Goal: Task Accomplishment & Management: Manage account settings

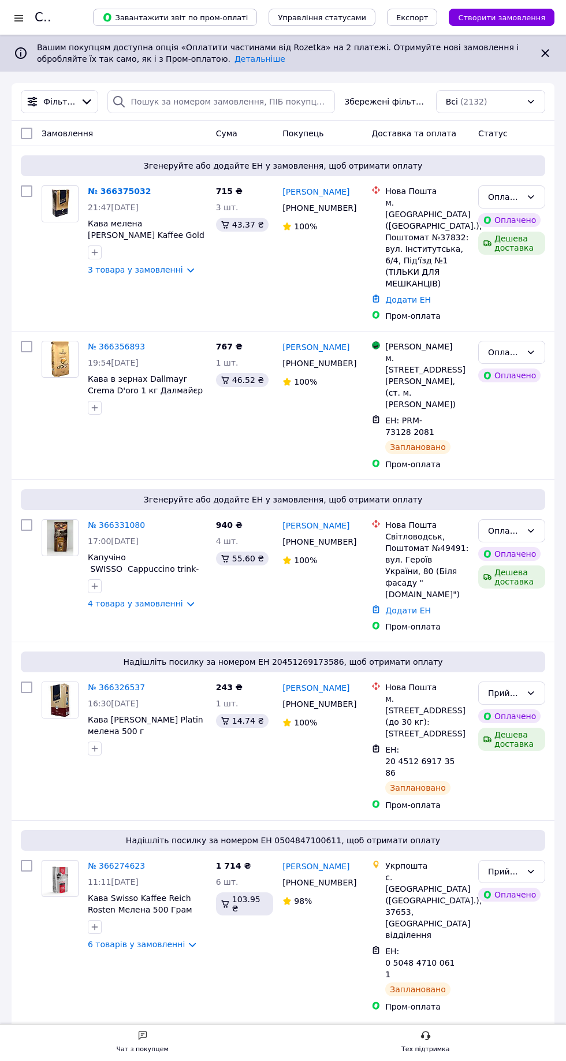
click at [172, 599] on link "4 товара у замовленні" at bounding box center [135, 603] width 95 height 9
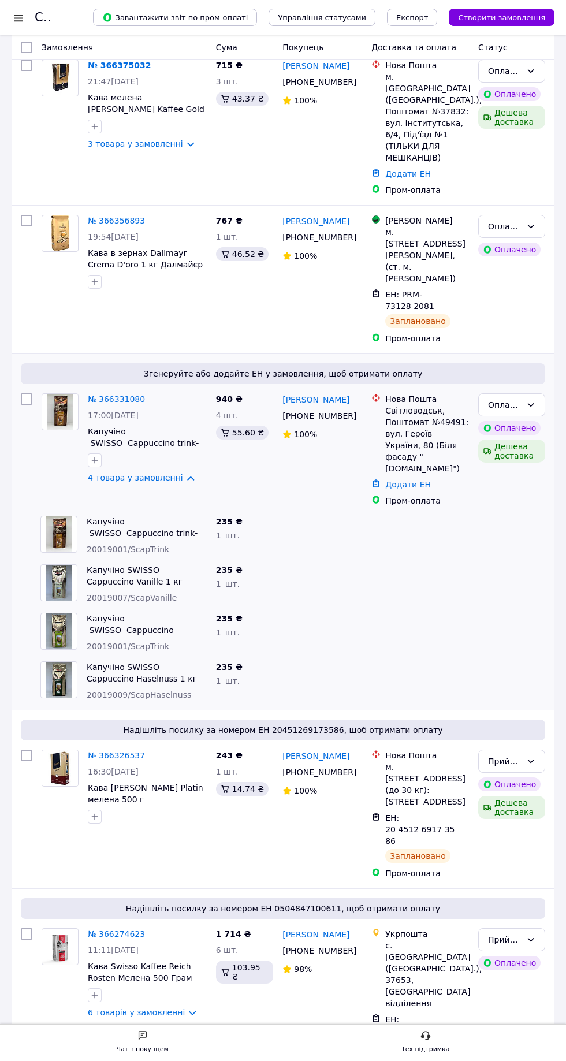
scroll to position [134, 0]
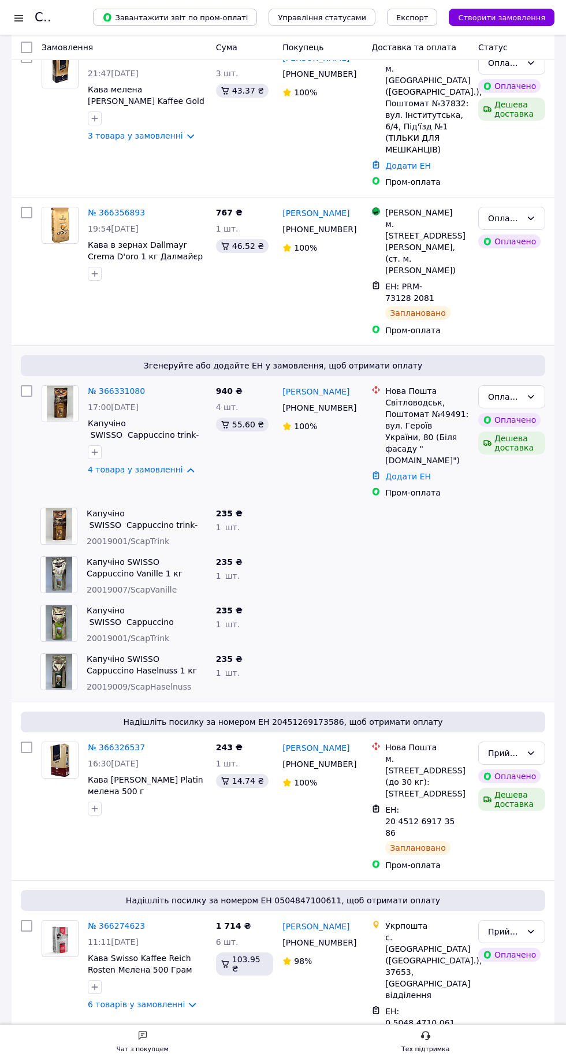
click at [128, 386] on link "№ 366331080" at bounding box center [116, 390] width 57 height 9
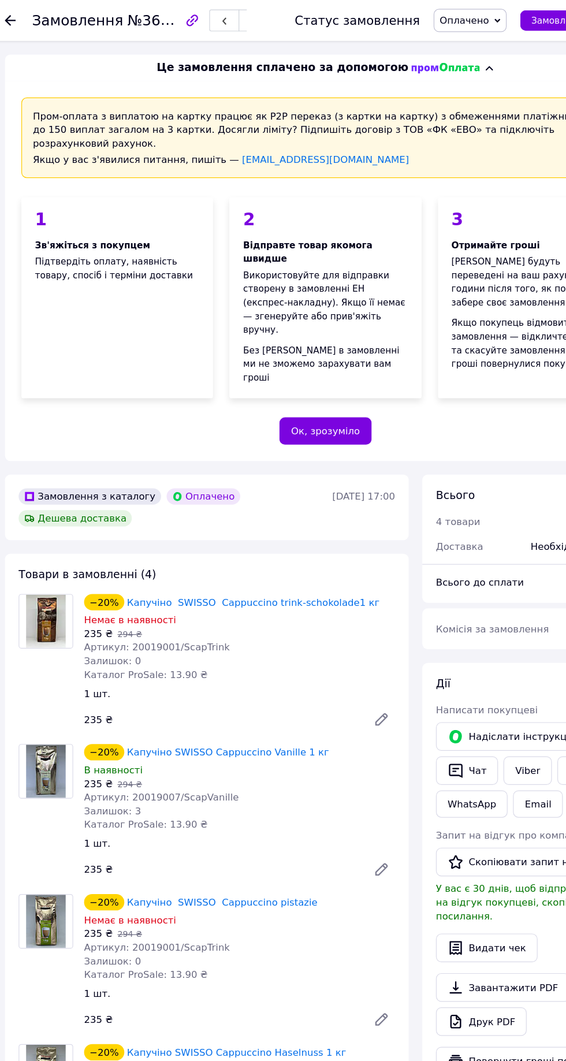
click at [16, 17] on use at bounding box center [16, 17] width 9 height 9
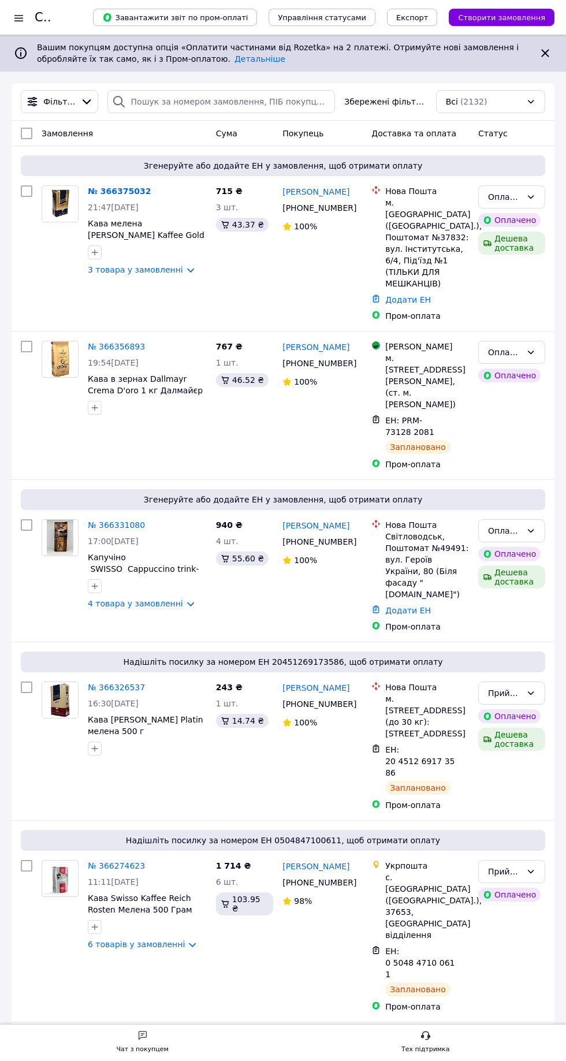
click at [128, 191] on link "№ 366375032" at bounding box center [119, 191] width 63 height 9
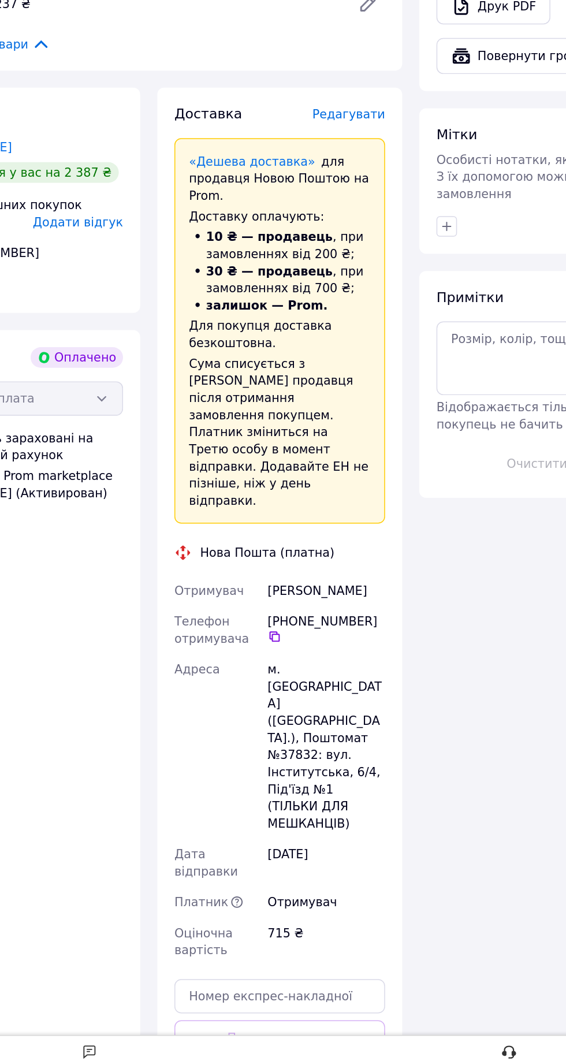
scroll to position [535, 0]
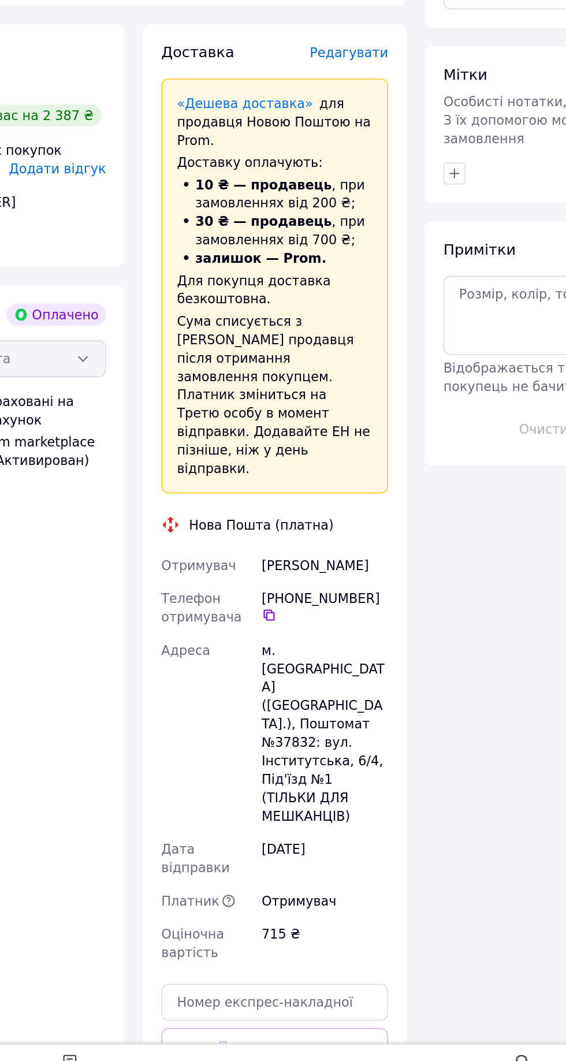
click at [327, 399] on span "Редагувати" at bounding box center [317, 403] width 49 height 9
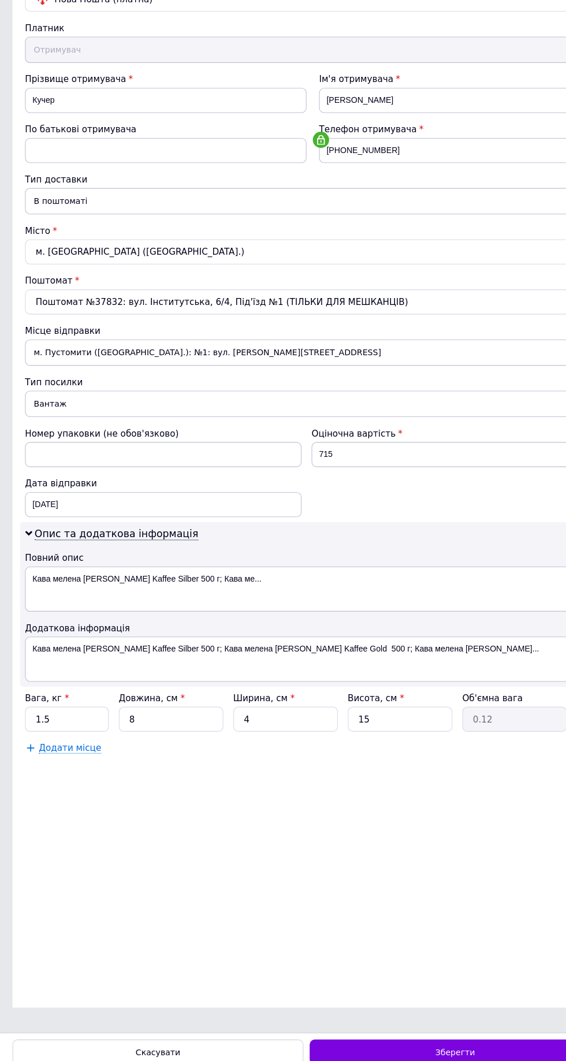
scroll to position [0, 0]
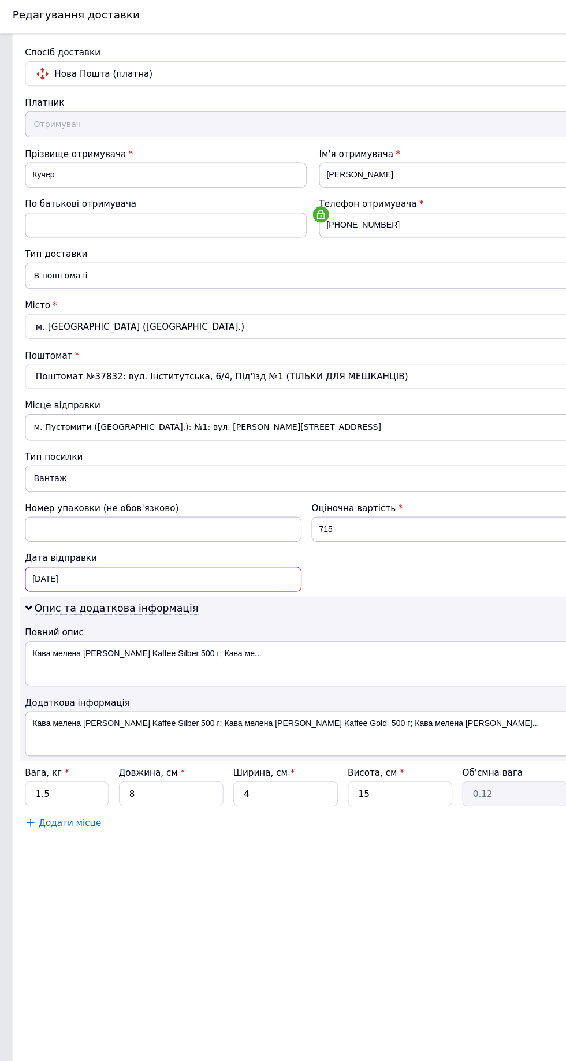
click at [233, 534] on div "12.10.2025 < 2025 > < Октябрь > Пн Вт Ср Чт Пт Сб Вс 29 30 1 2 3 4 5 6 7 8 9 10…" at bounding box center [150, 538] width 255 height 23
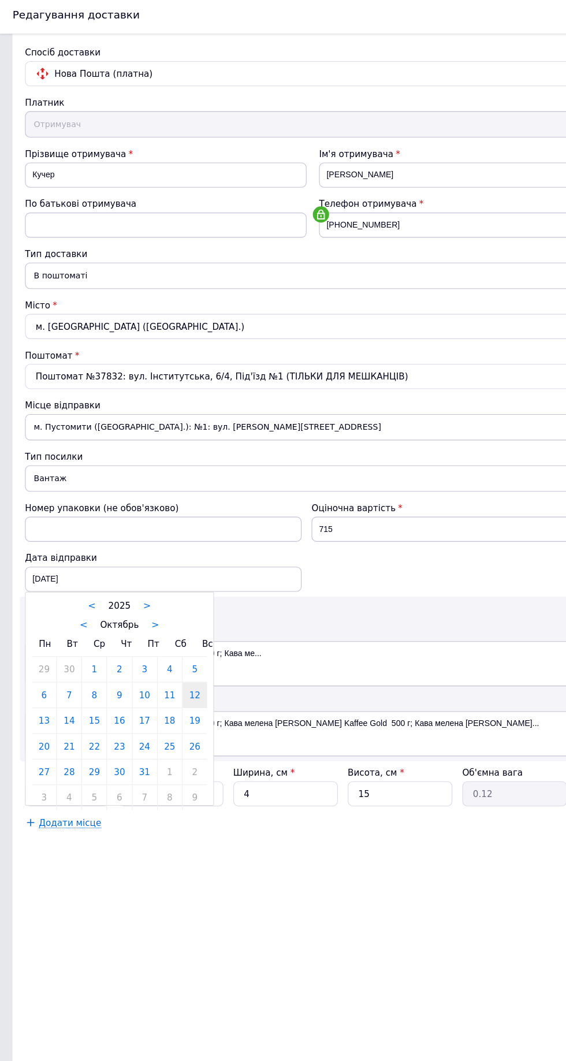
click at [63, 664] on link "14" at bounding box center [64, 668] width 23 height 23
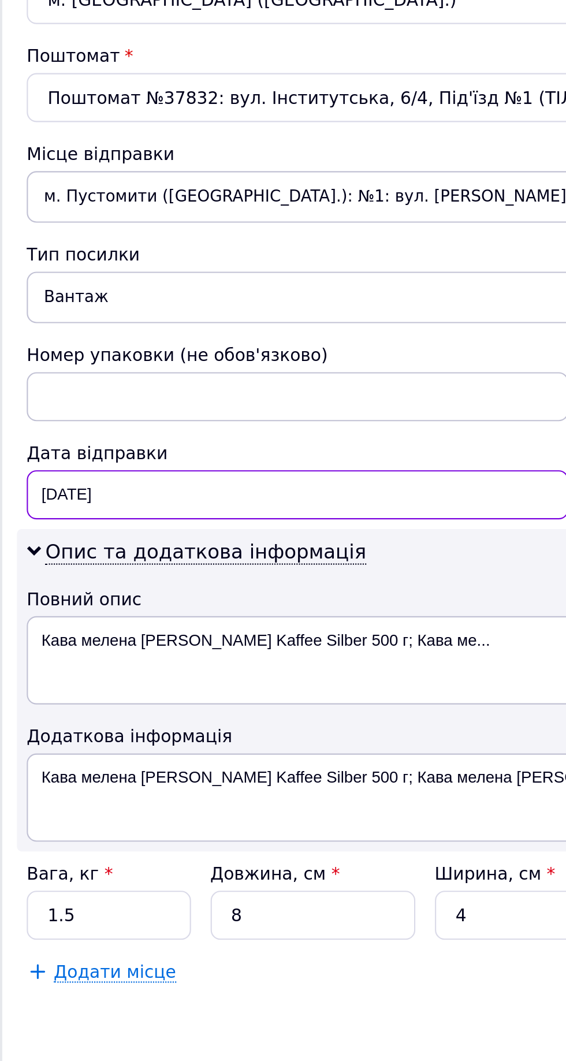
click at [122, 531] on div "14.10.2025 < 2025 > < Октябрь > Пн Вт Ср Чт Пт Сб Вс 29 30 1 2 3 4 5 6 7 8 9 10…" at bounding box center [150, 538] width 255 height 23
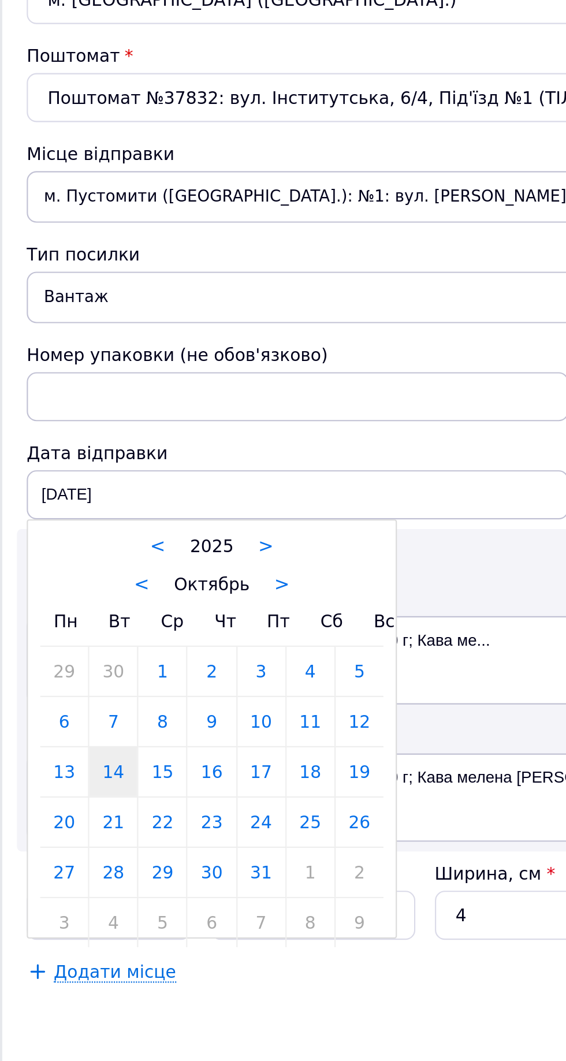
click at [44, 669] on link "13" at bounding box center [40, 668] width 23 height 23
type input "[DATE]"
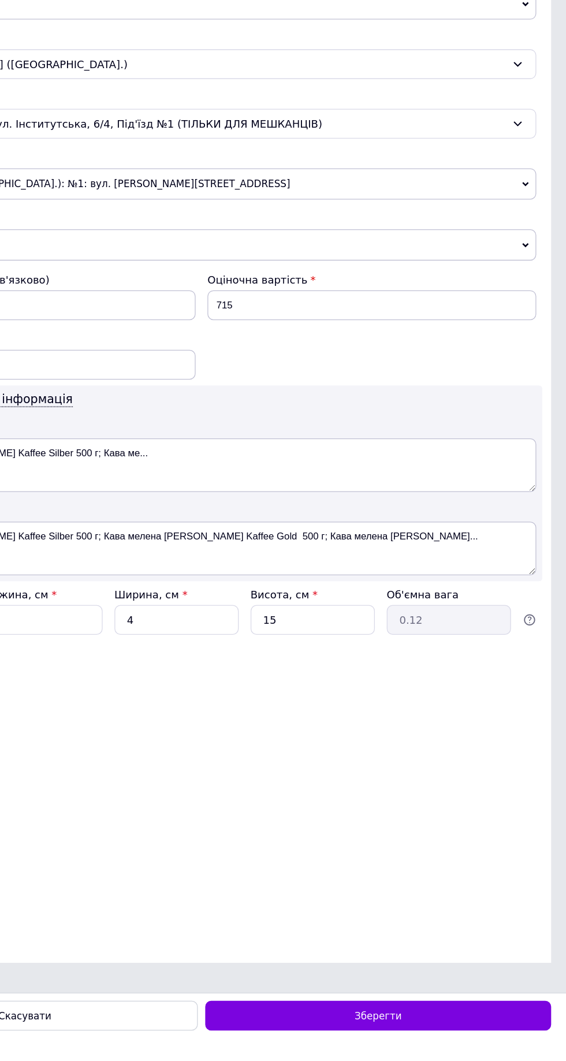
click at [486, 1055] on div "Зберегти" at bounding box center [420, 1043] width 269 height 23
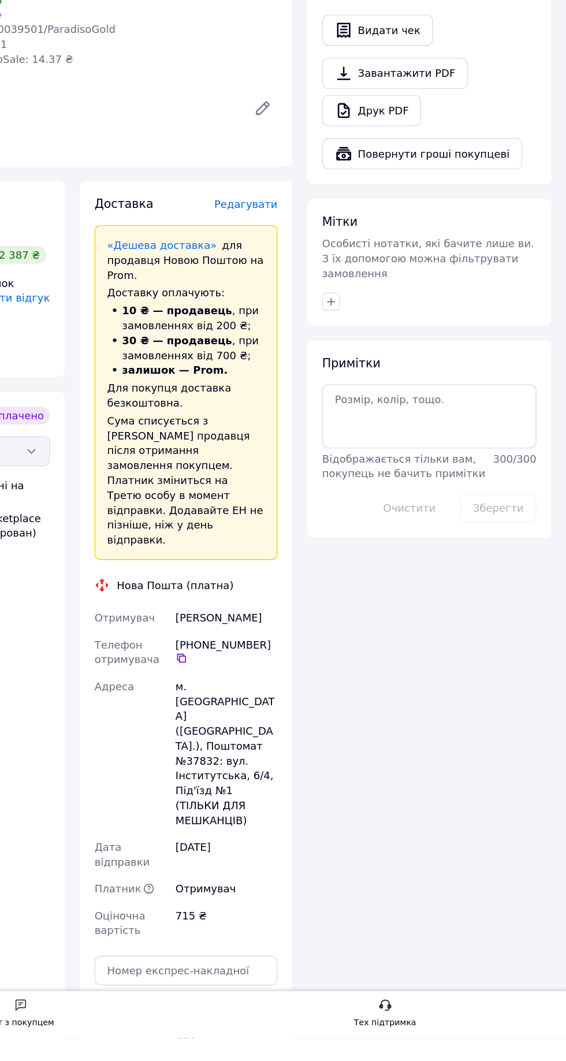
scroll to position [527, 0]
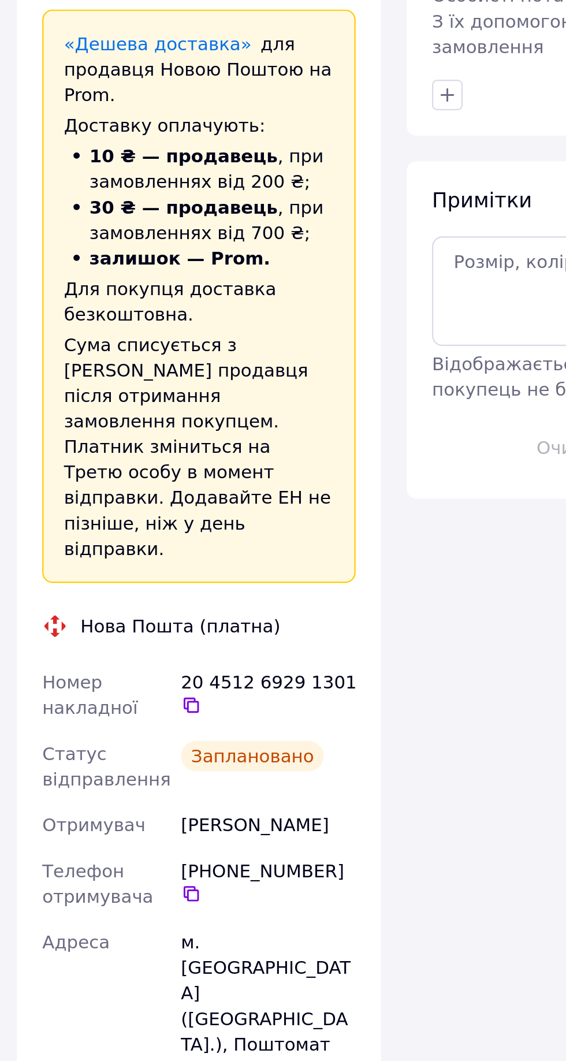
click at [267, 738] on icon at bounding box center [267, 742] width 9 height 9
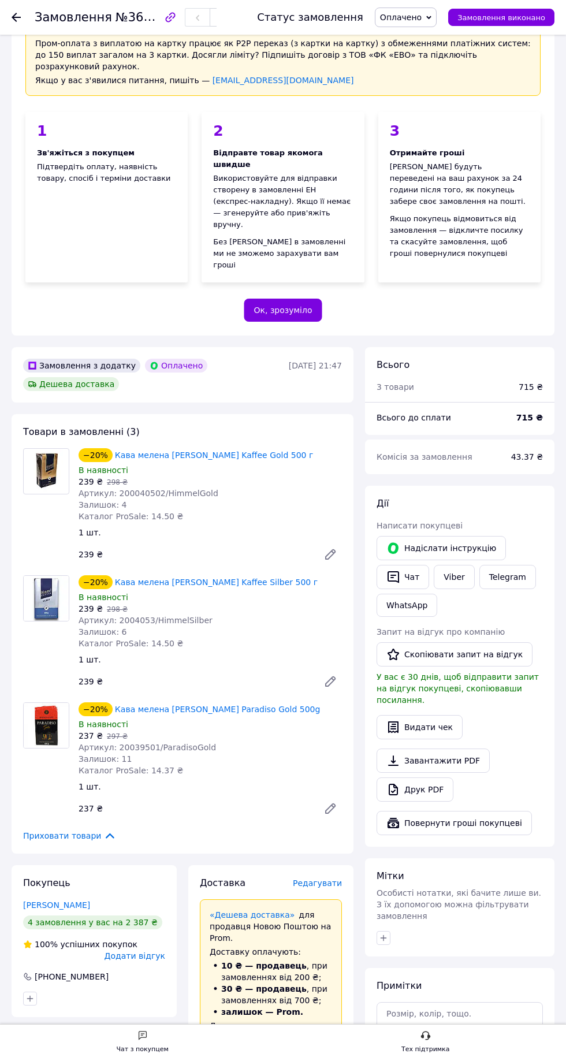
scroll to position [0, 0]
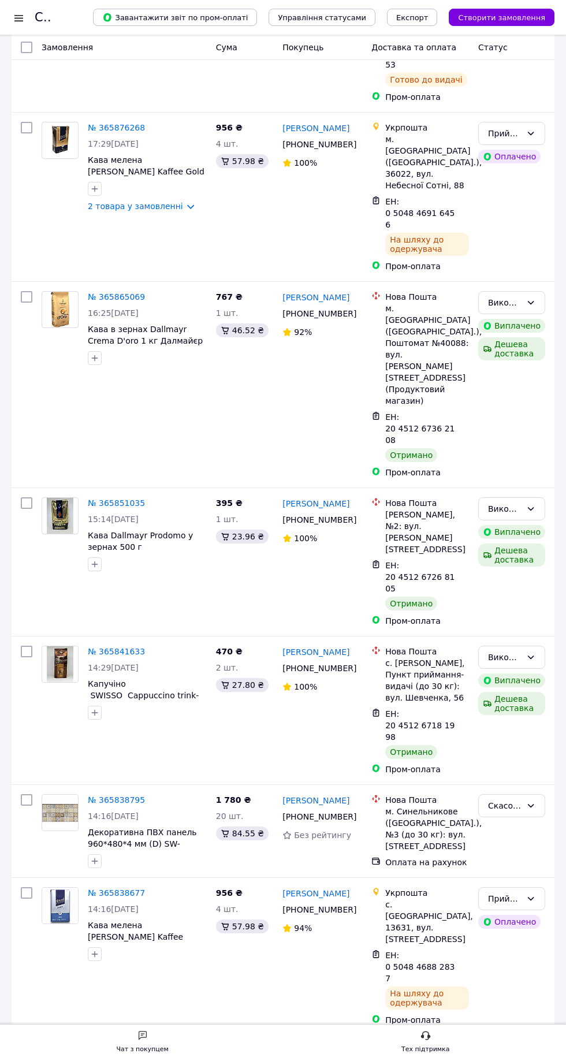
scroll to position [4921, 0]
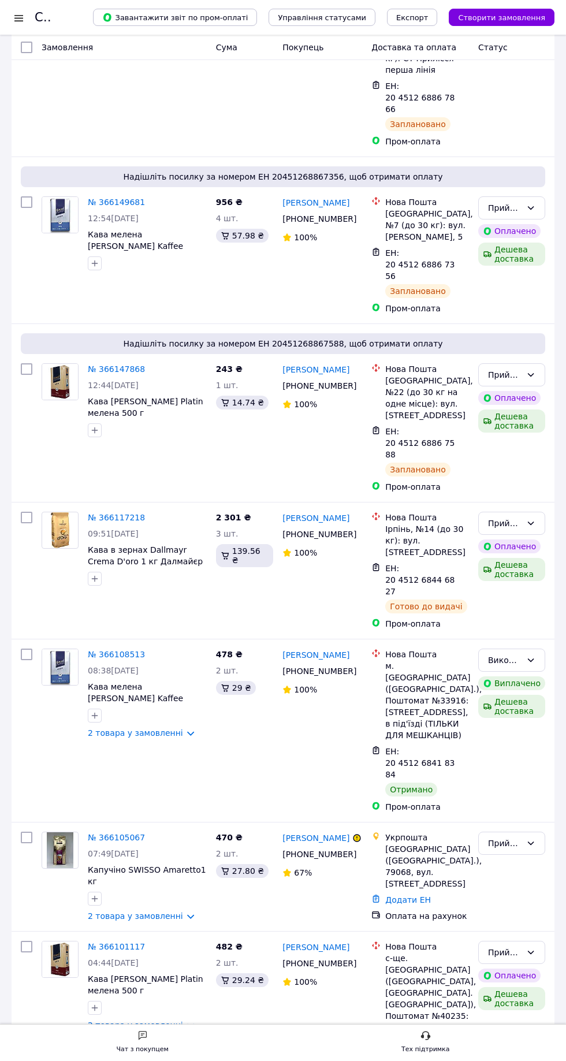
scroll to position [1956, 0]
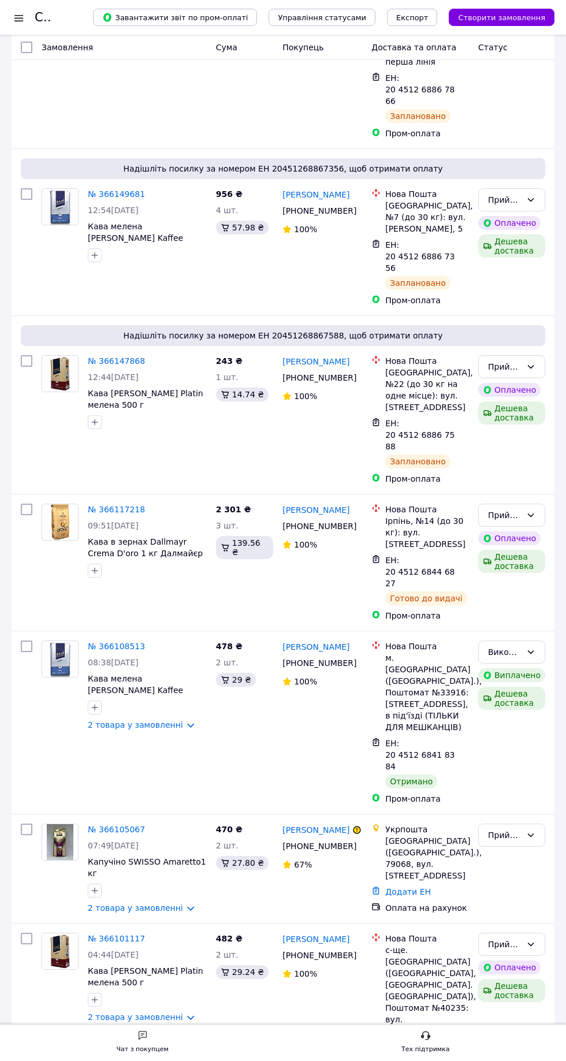
click at [170, 903] on link "2 товара у замовленні" at bounding box center [135, 907] width 95 height 9
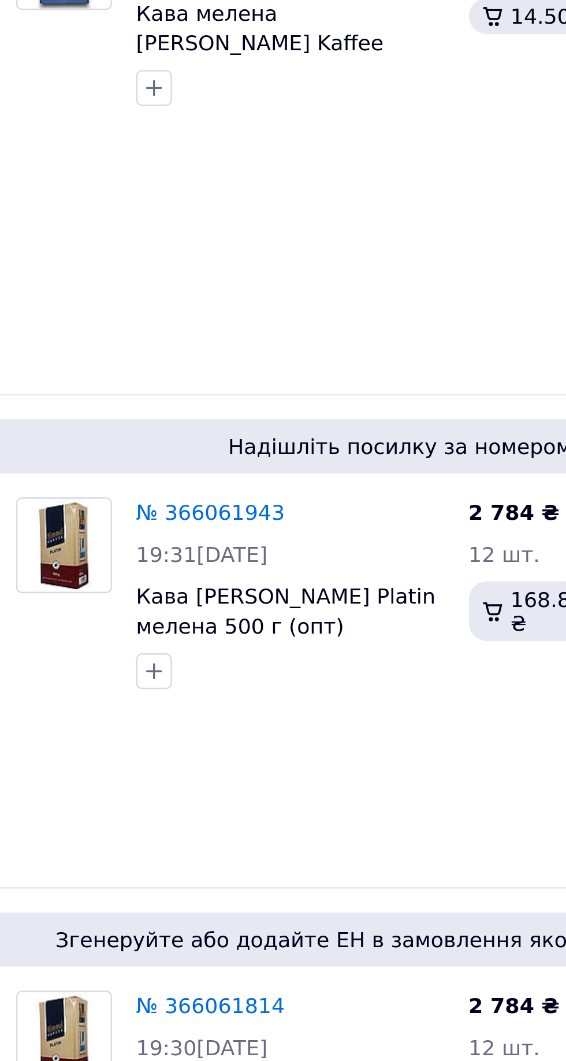
scroll to position [2886, 0]
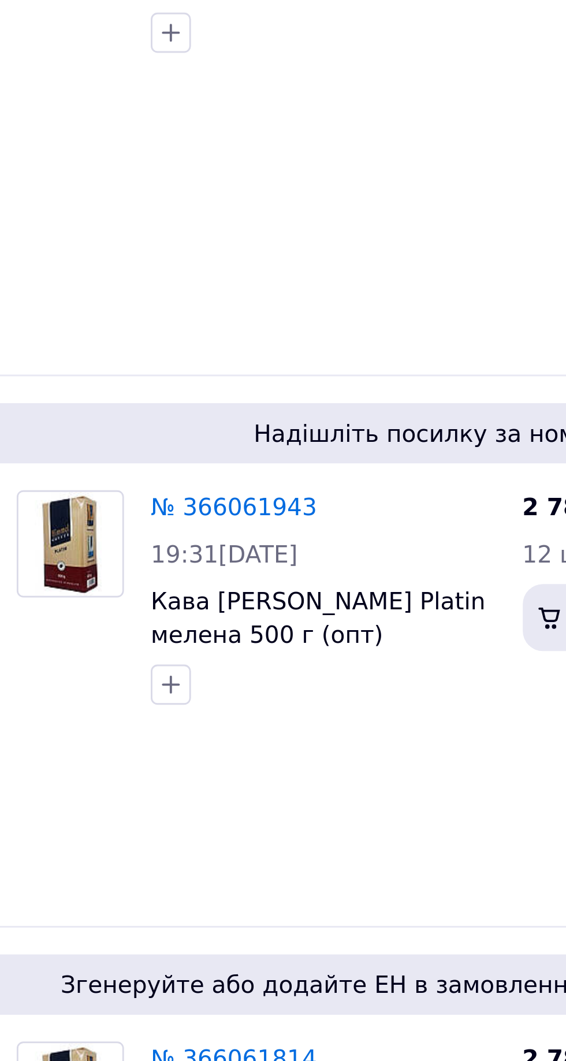
click at [119, 854] on link "№ 366061395" at bounding box center [116, 858] width 57 height 9
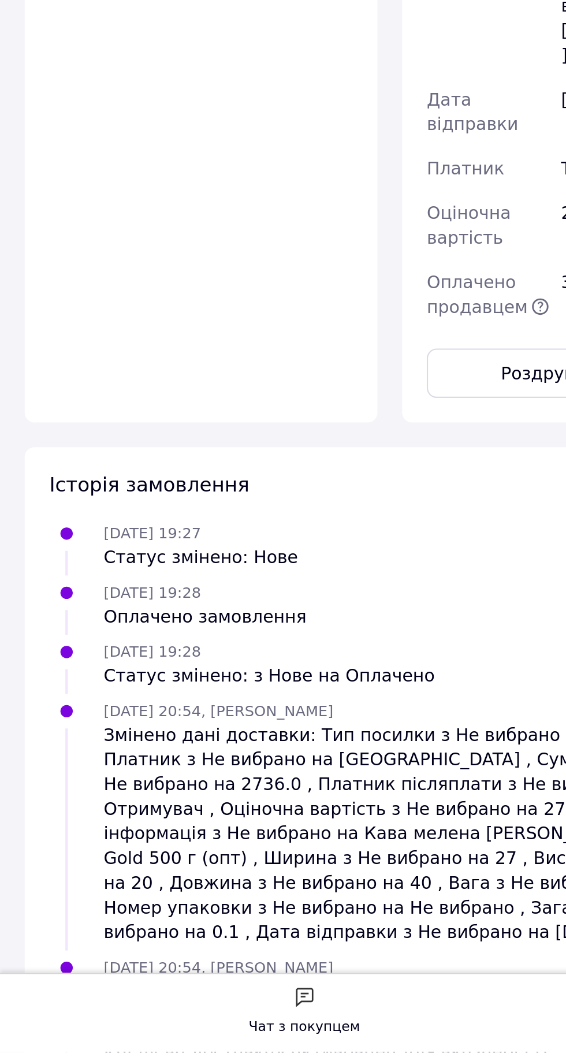
scroll to position [538, 0]
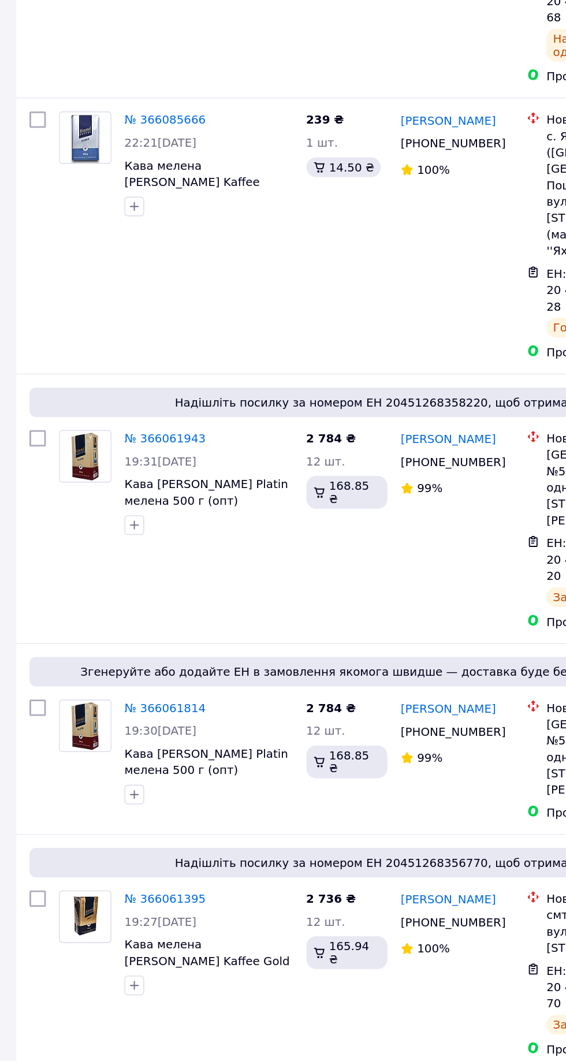
scroll to position [2883, 0]
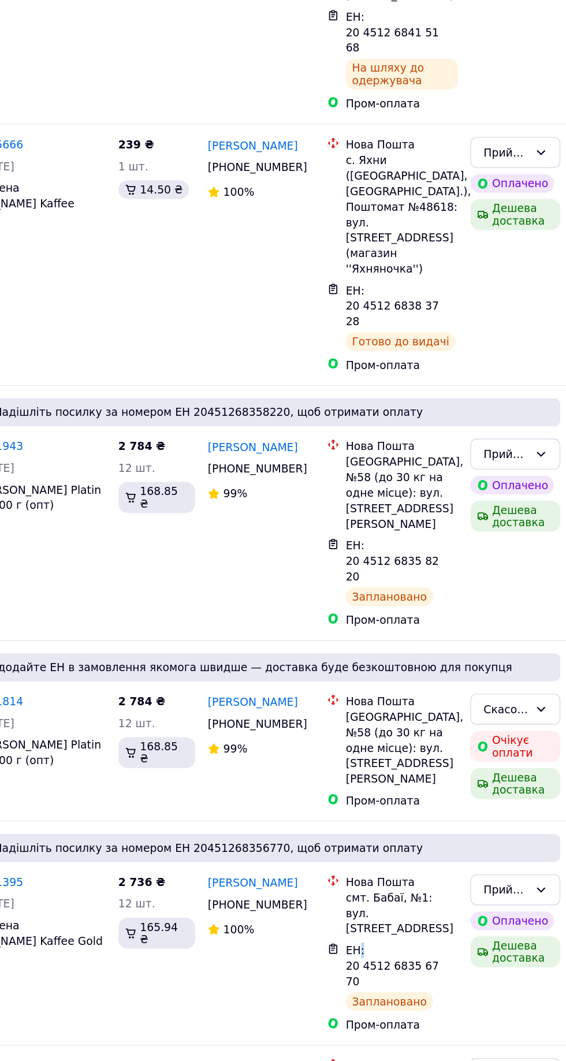
click at [462, 822] on icon at bounding box center [466, 826] width 9 height 9
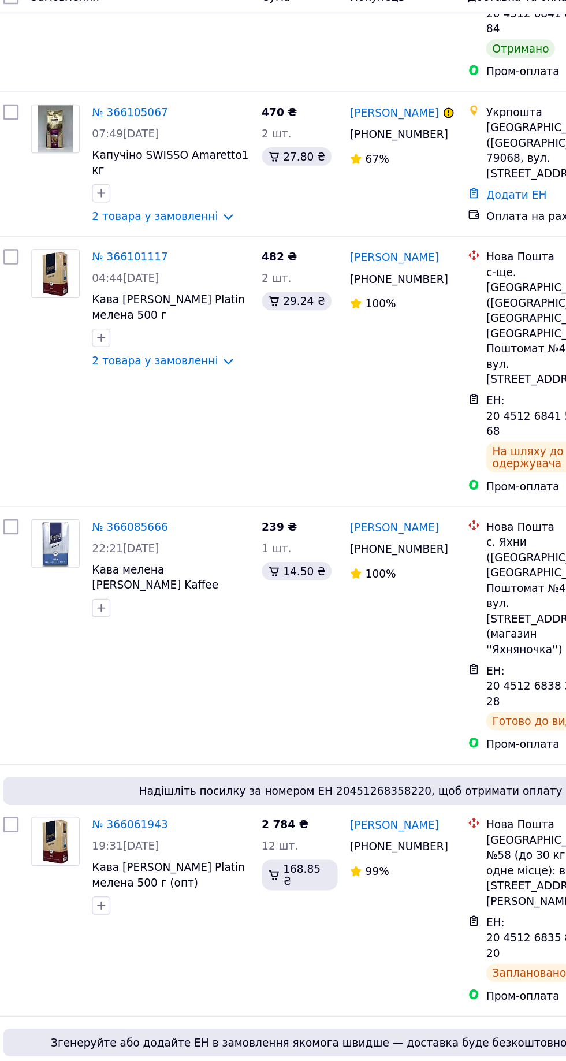
scroll to position [2650, 0]
click at [123, 668] on link "№ 366061943" at bounding box center [116, 672] width 57 height 9
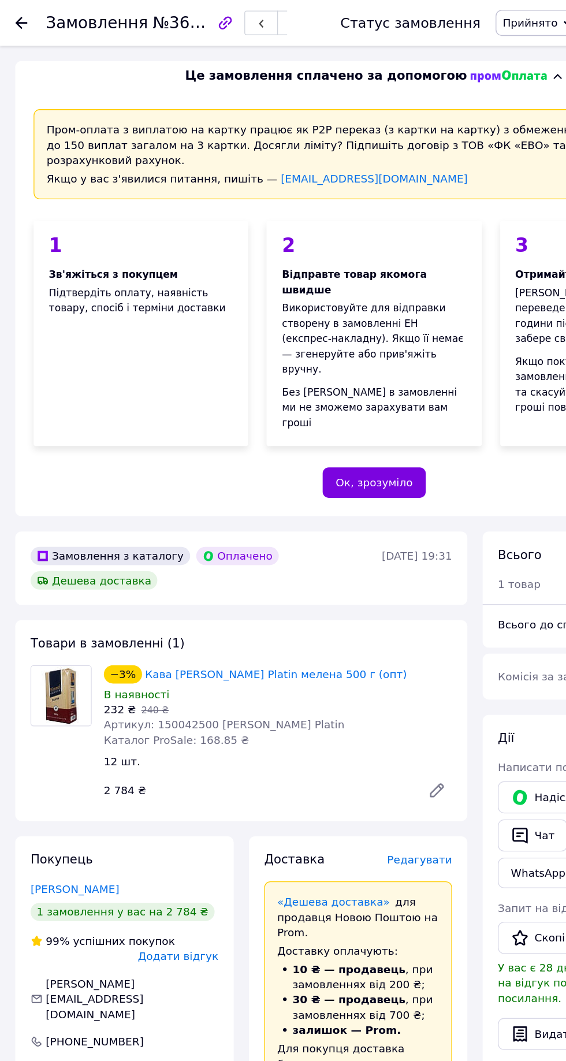
click at [16, 16] on icon at bounding box center [16, 17] width 9 height 9
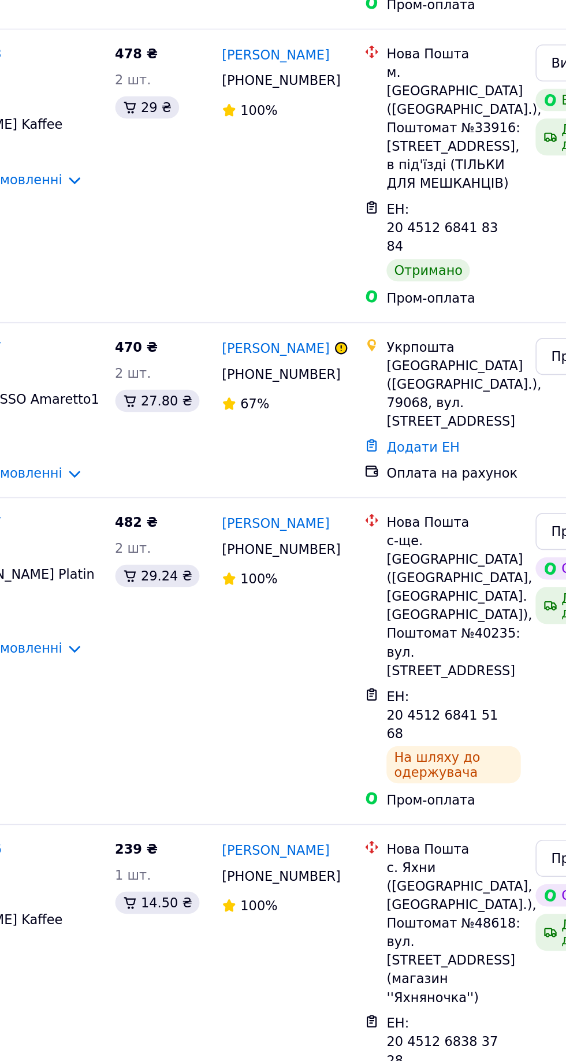
scroll to position [2262, 0]
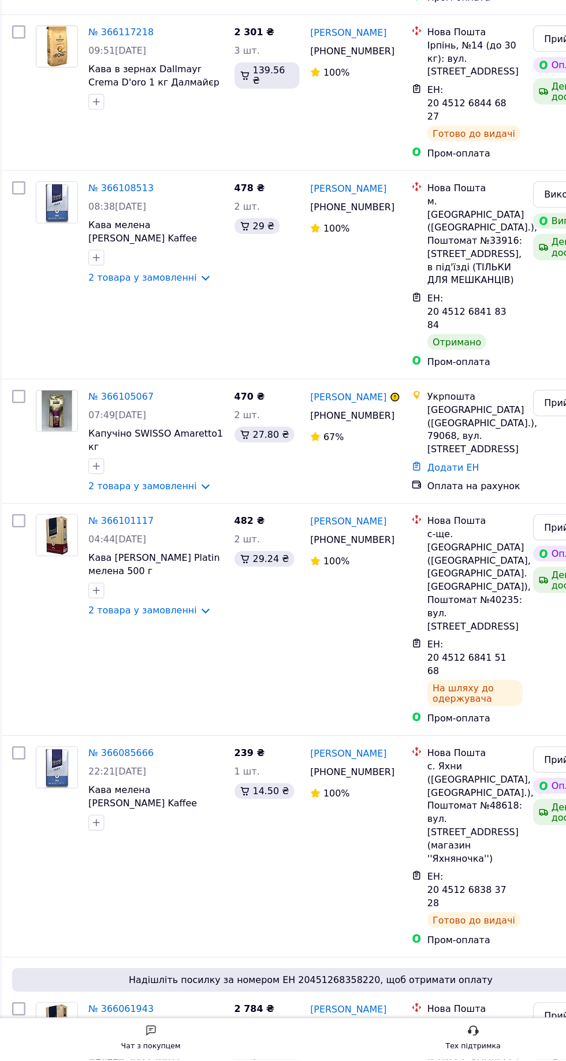
scroll to position [2321, 0]
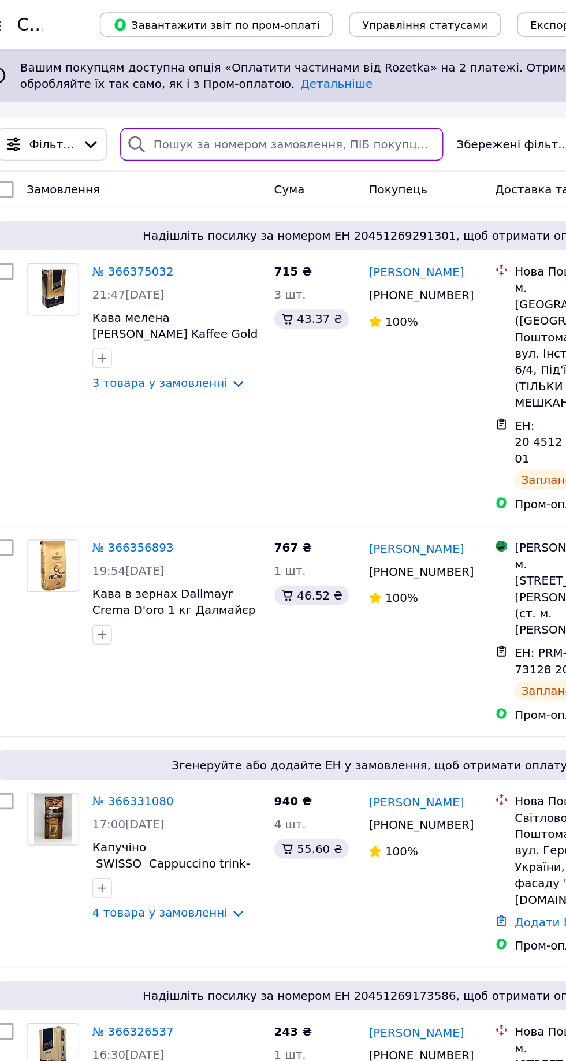
click at [254, 99] on input "search" at bounding box center [221, 101] width 228 height 23
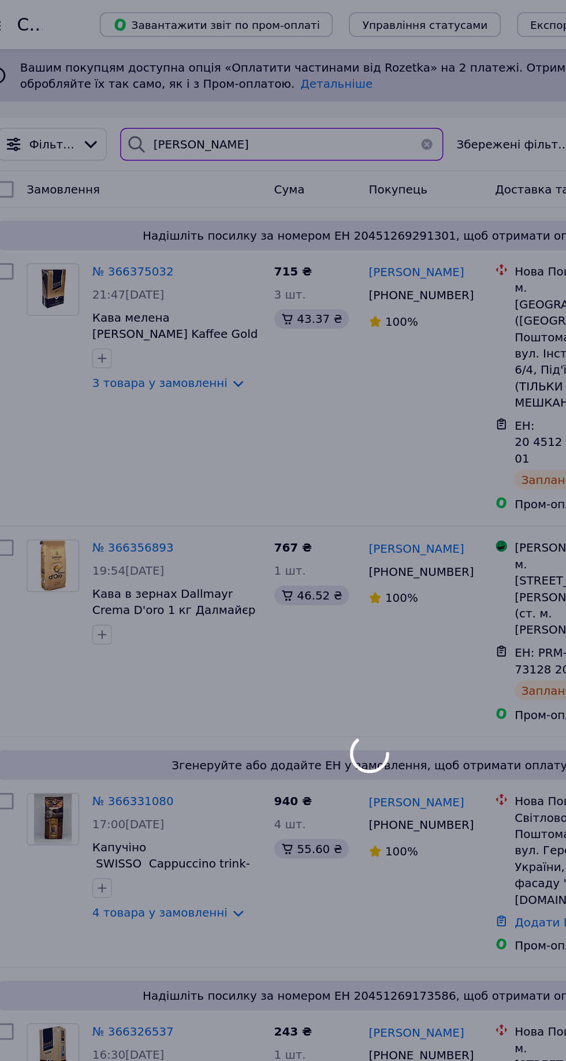
type input "Корогод"
